Goal: Find specific page/section: Find specific page/section

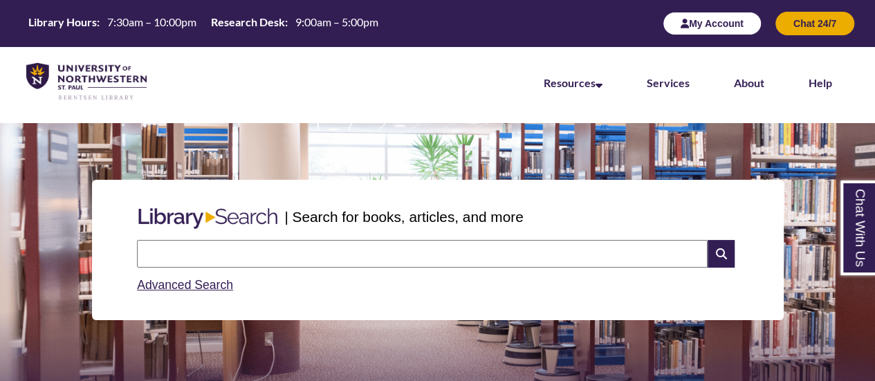
click at [690, 26] on button "My Account" at bounding box center [712, 24] width 99 height 24
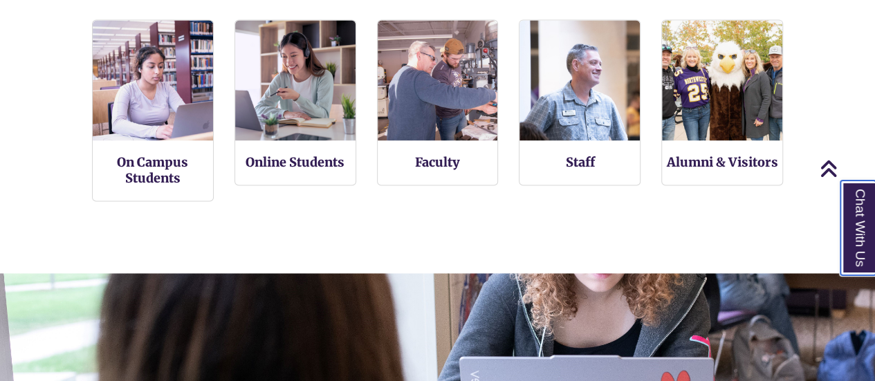
scroll to position [972, 0]
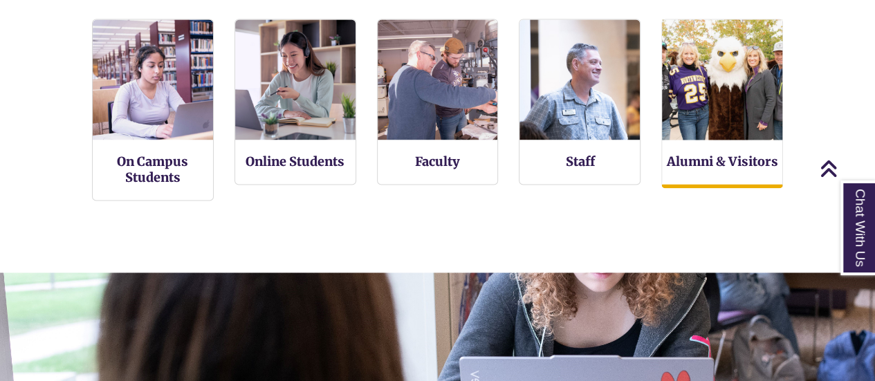
click at [726, 135] on img at bounding box center [722, 79] width 132 height 132
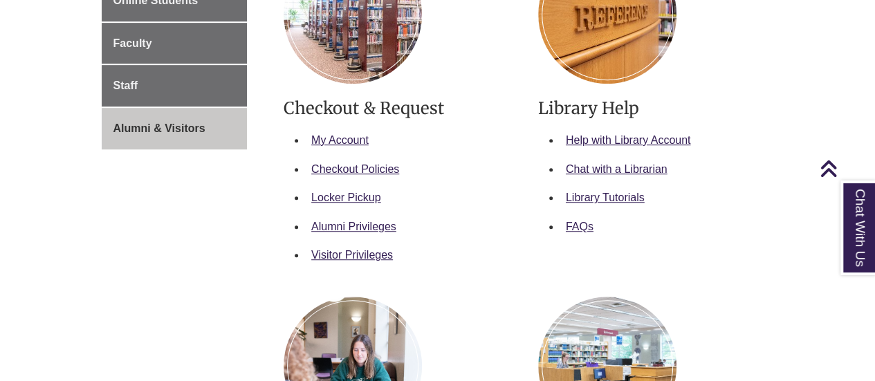
scroll to position [351, 0]
click at [357, 223] on link "Alumni Privileges" at bounding box center [353, 226] width 85 height 12
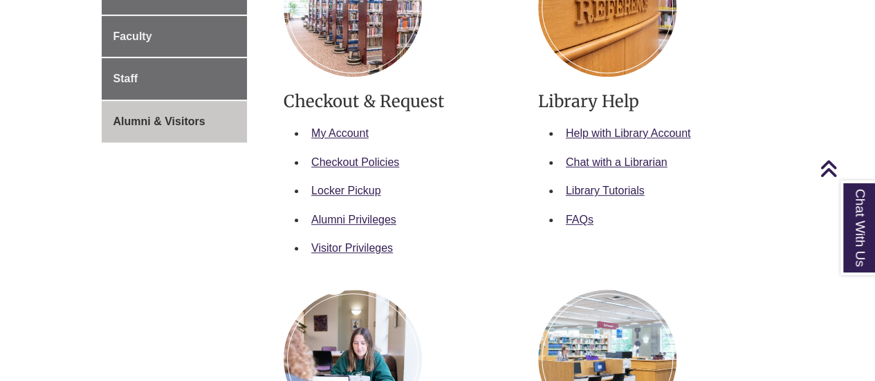
scroll to position [353, 0]
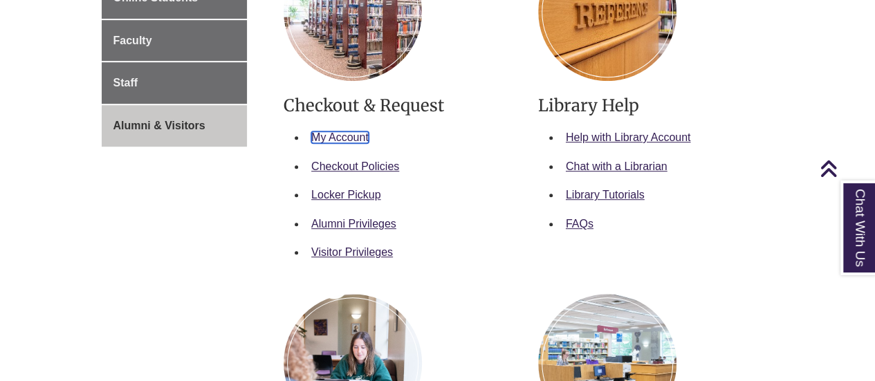
click at [351, 140] on link "My Account" at bounding box center [339, 137] width 57 height 12
